Goal: Task Accomplishment & Management: Manage account settings

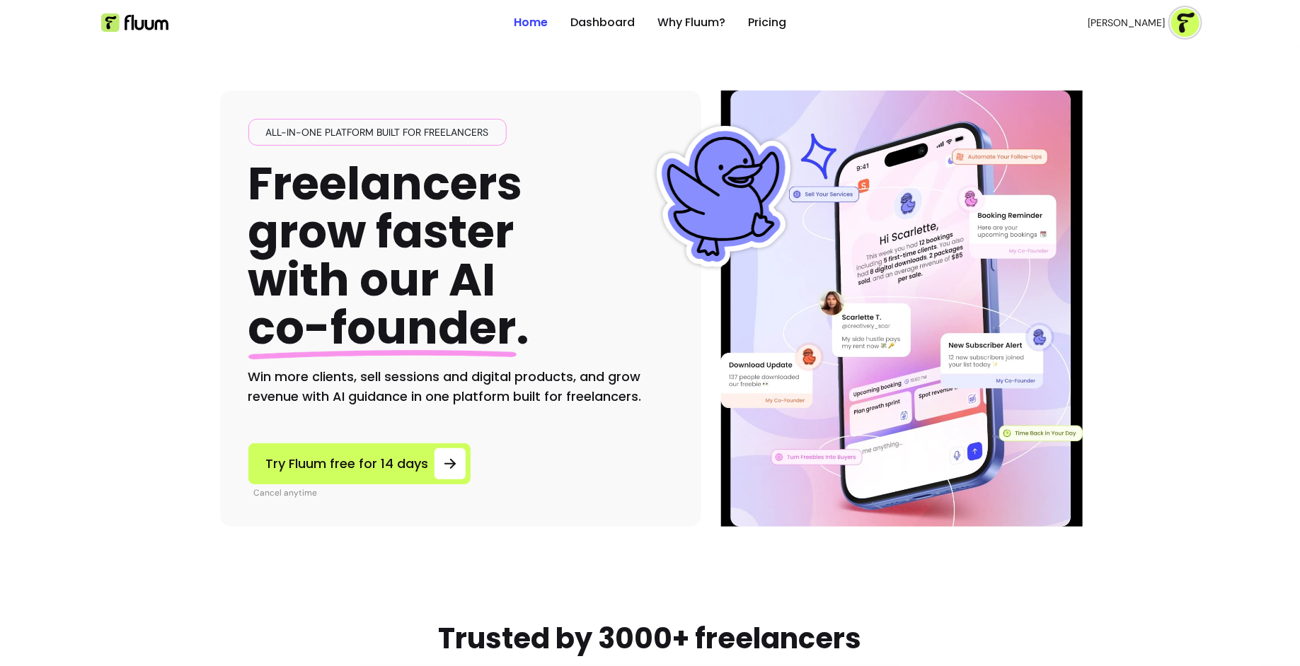
click at [1160, 26] on span "Scarlette G." at bounding box center [1126, 23] width 77 height 14
click at [1102, 131] on span "Log Out" at bounding box center [1134, 130] width 103 height 14
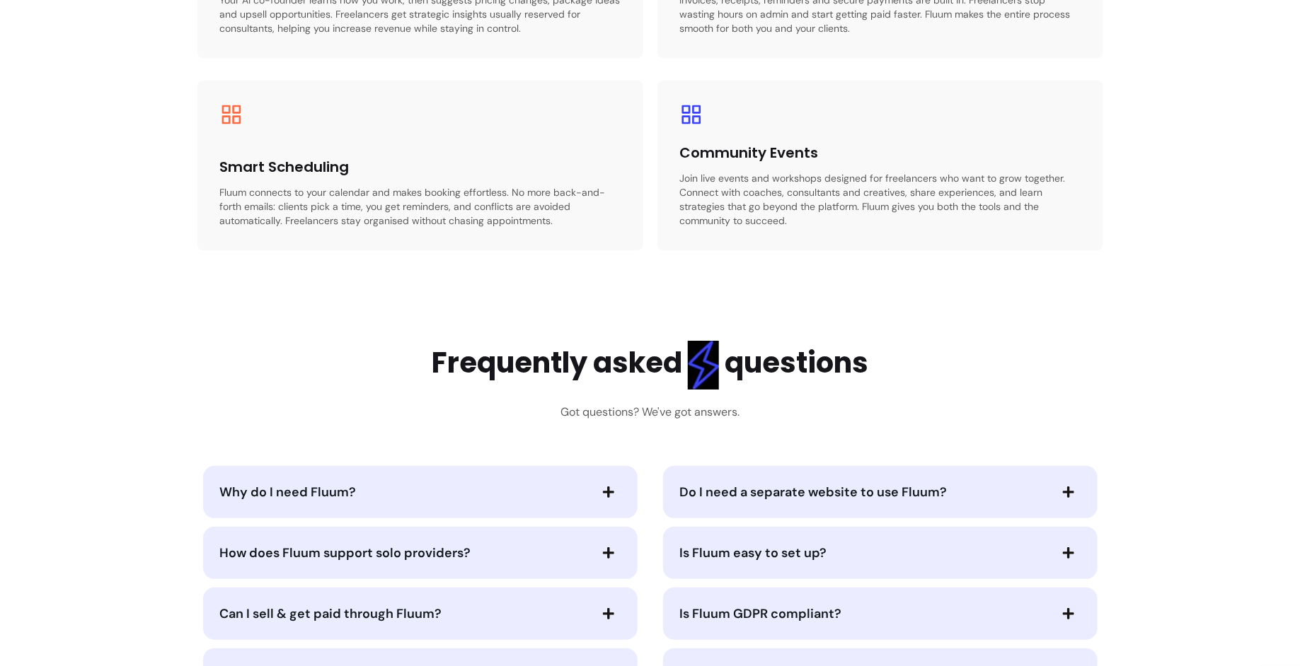
scroll to position [3484, 0]
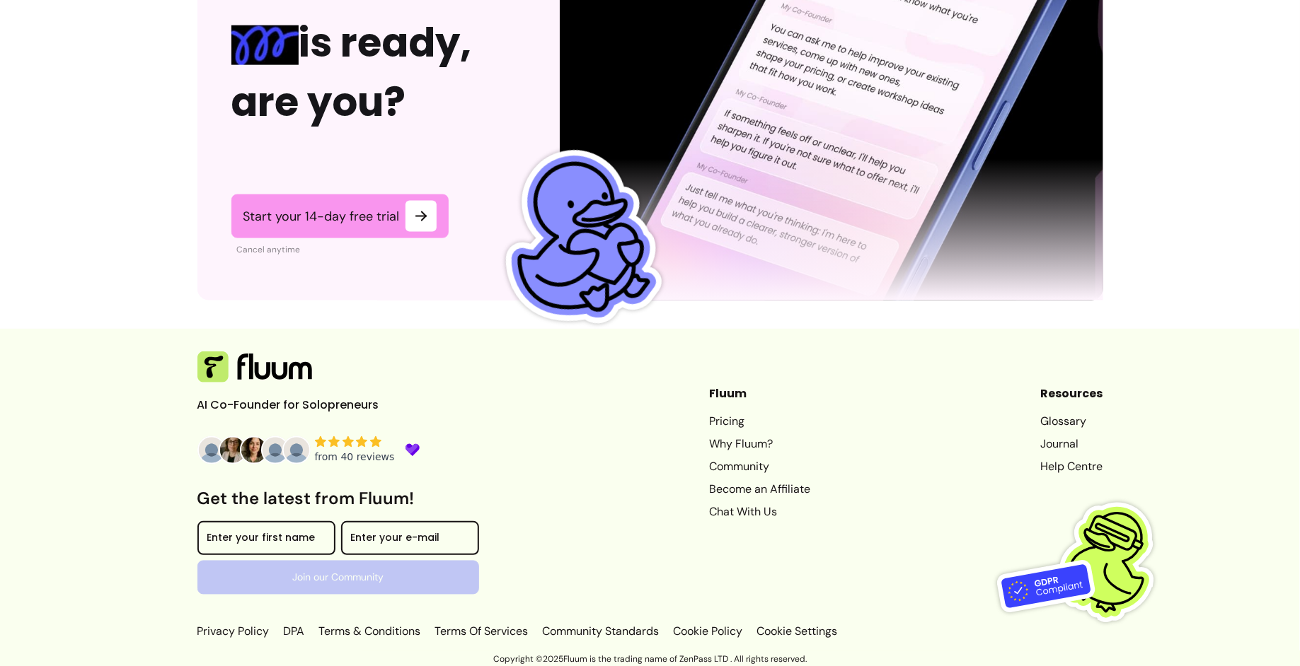
click at [351, 444] on icon at bounding box center [347, 442] width 11 height 11
